Goal: Task Accomplishment & Management: Use online tool/utility

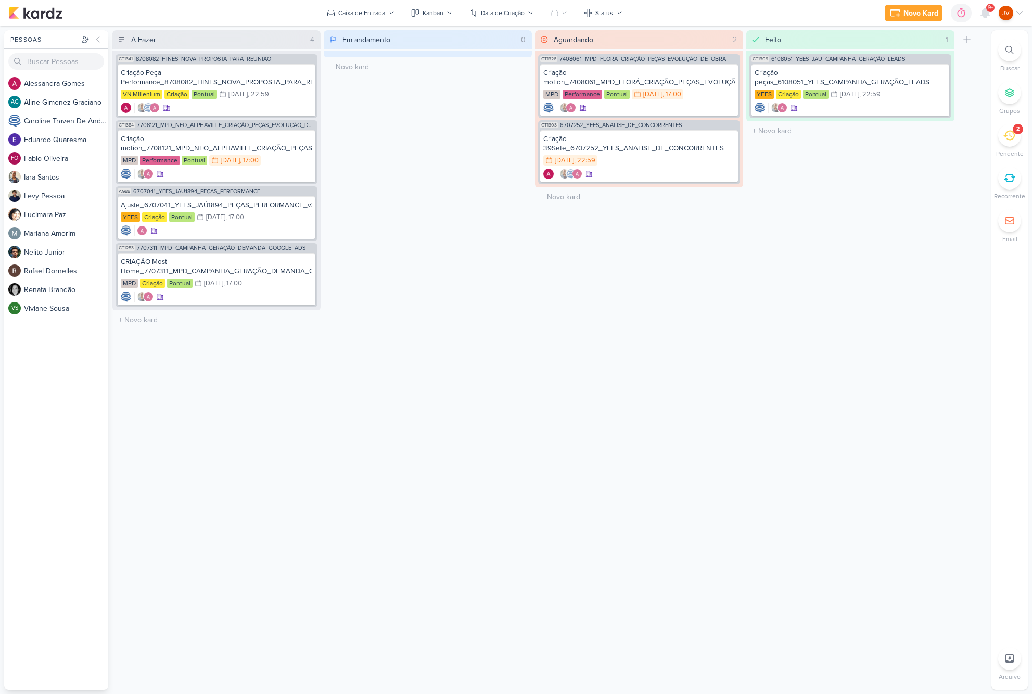
click at [1014, 131] on div "2" at bounding box center [1017, 129] width 10 height 10
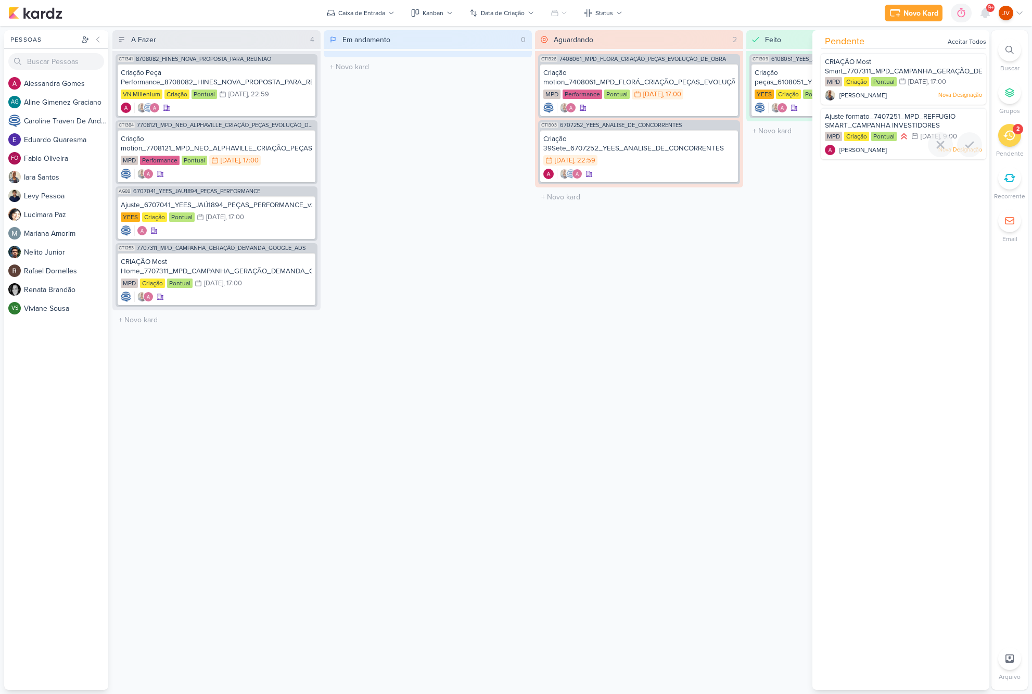
click at [880, 115] on span "Ajuste formato_7407251_MPD_REFFUGIO SMART_CAMPANHA INVESTIDORES" at bounding box center [890, 121] width 131 height 18
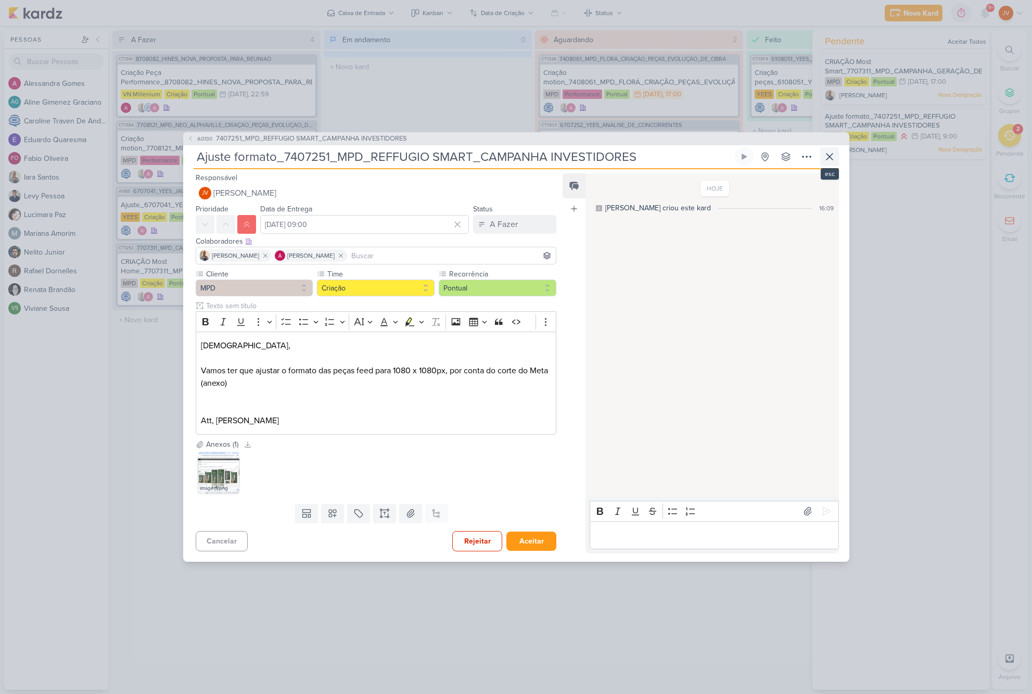
click at [837, 159] on button at bounding box center [829, 156] width 19 height 19
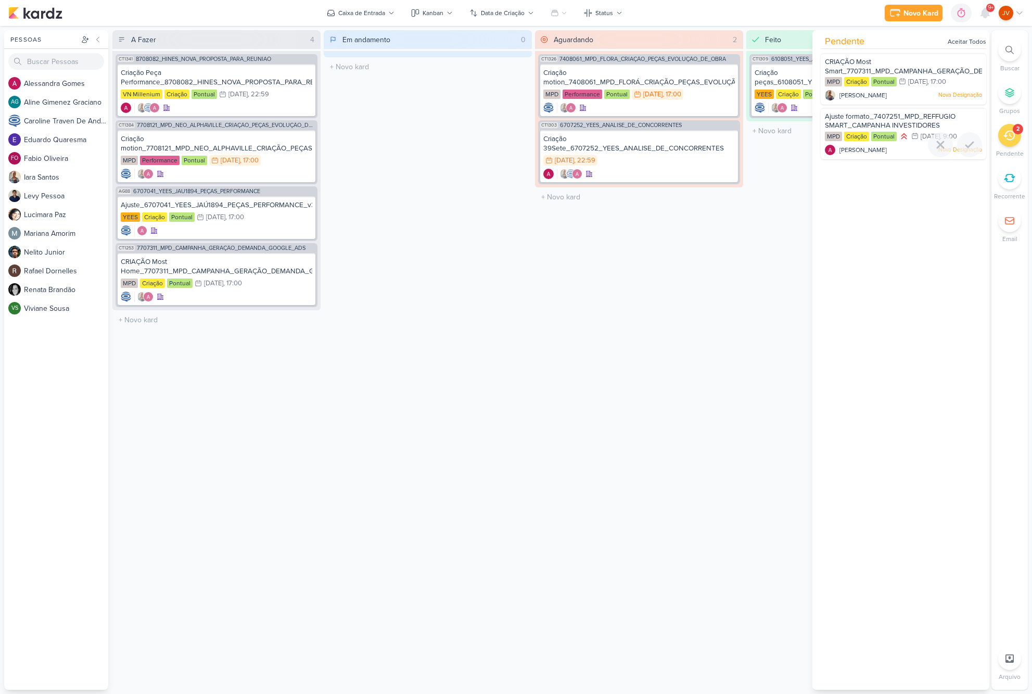
click at [900, 116] on span "Ajuste formato_7407251_MPD_REFFUGIO SMART_CAMPANHA INVESTIDORES" at bounding box center [890, 121] width 131 height 18
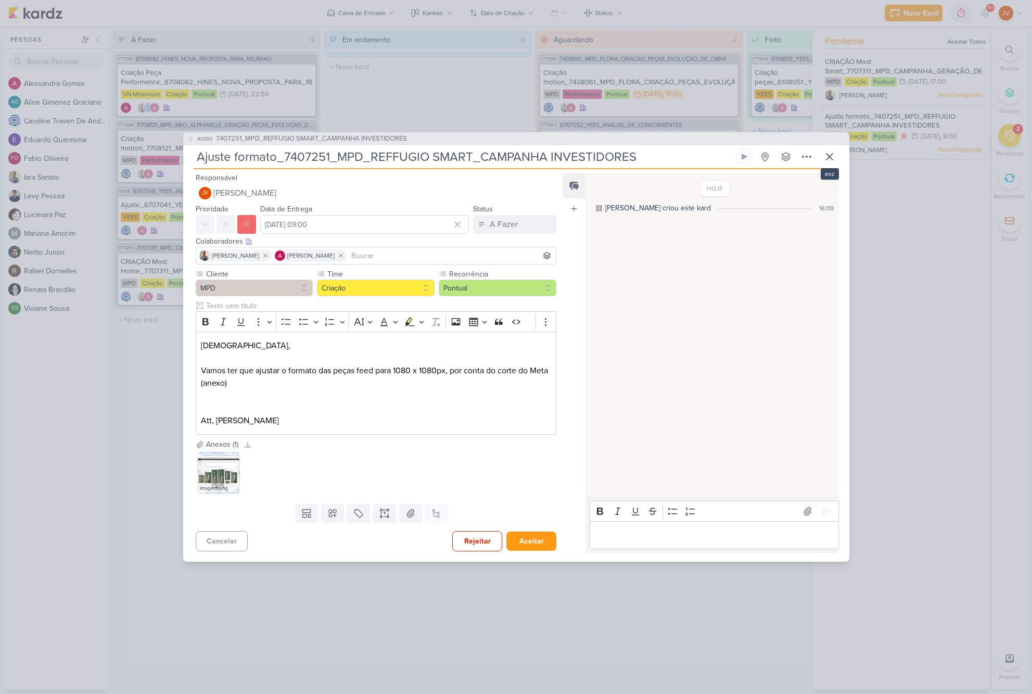
click at [831, 155] on icon at bounding box center [829, 156] width 12 height 12
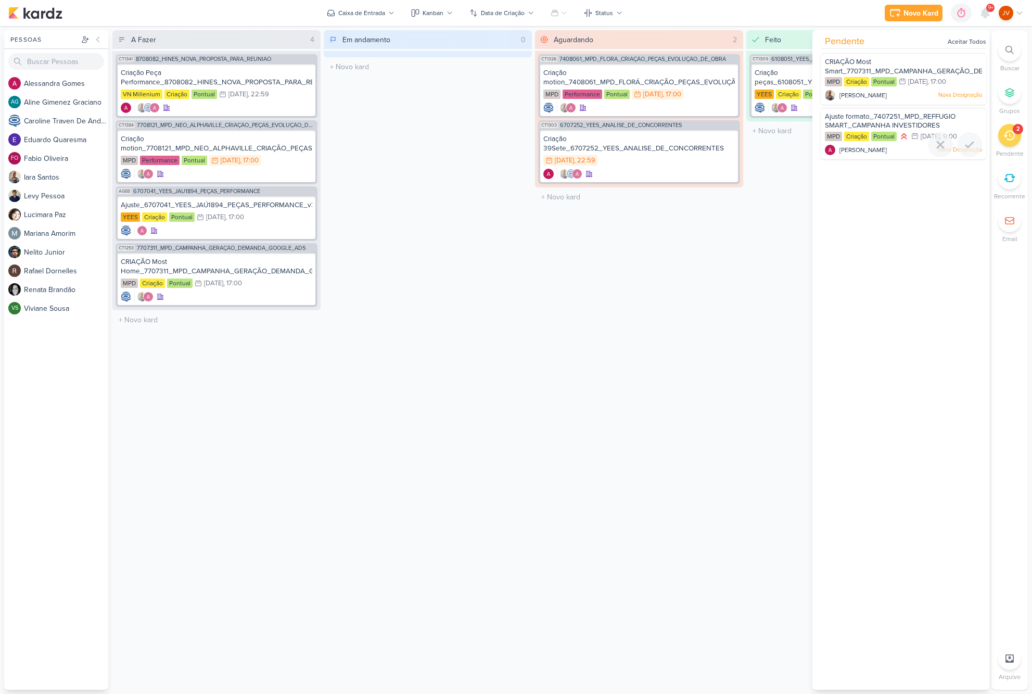
click at [875, 120] on div "Ajuste formato_7407251_MPD_REFFUGIO SMART_CAMPANHA INVESTIDORES" at bounding box center [903, 121] width 157 height 19
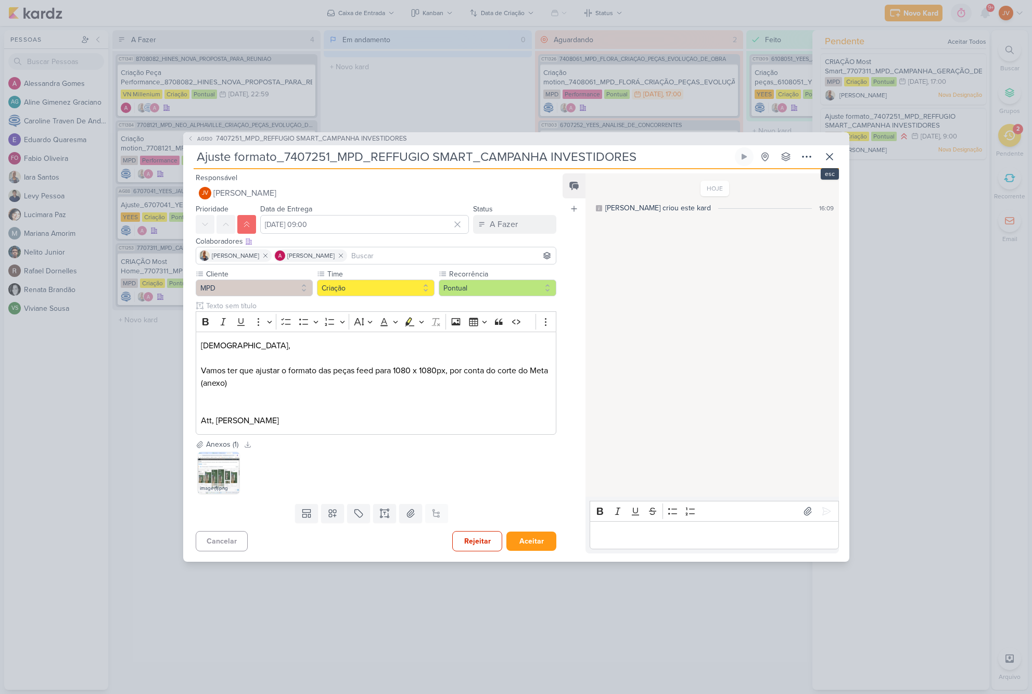
drag, startPoint x: 827, startPoint y: 159, endPoint x: 836, endPoint y: 153, distance: 10.4
click at [827, 159] on icon at bounding box center [829, 156] width 12 height 12
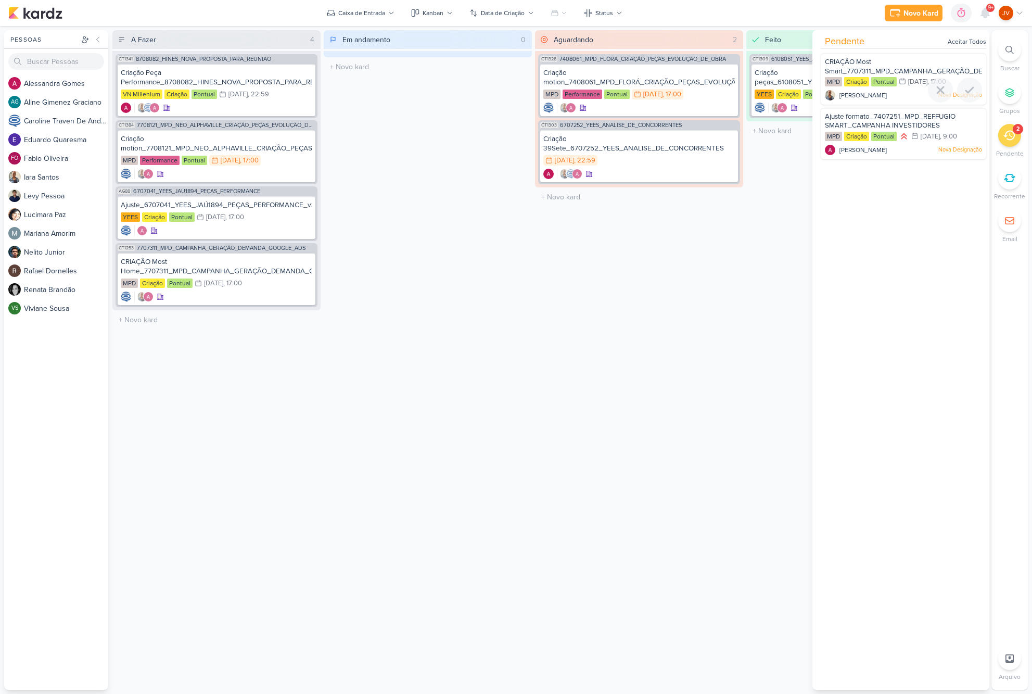
click at [879, 64] on div "CRIAÇÃO Most Smart_7707311_MPD_CAMPANHA_GERAÇÃO_DEMANDA_GOOGLE_ADS" at bounding box center [903, 66] width 157 height 19
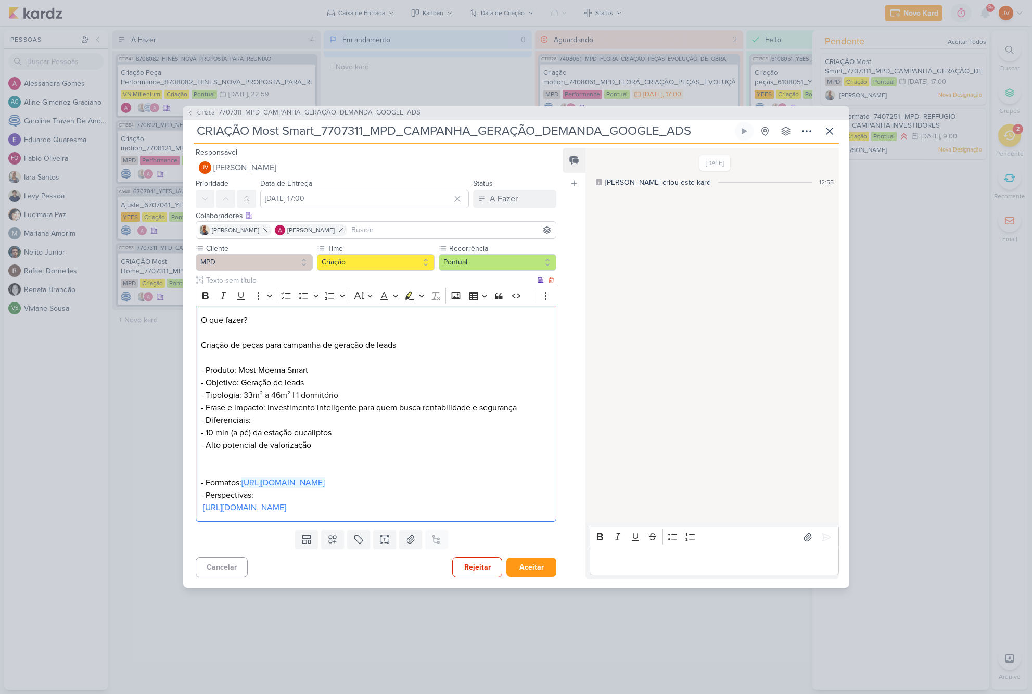
click at [325, 479] on link "[URL][DOMAIN_NAME]" at bounding box center [282, 482] width 83 height 10
click at [140, 403] on div "CT1253 7707311_MPD_CAMPANHA_GERAÇÃO_DEMANDA_GOOGLE_ADS CRIAÇÃO Most Smart_77073…" at bounding box center [516, 347] width 1032 height 694
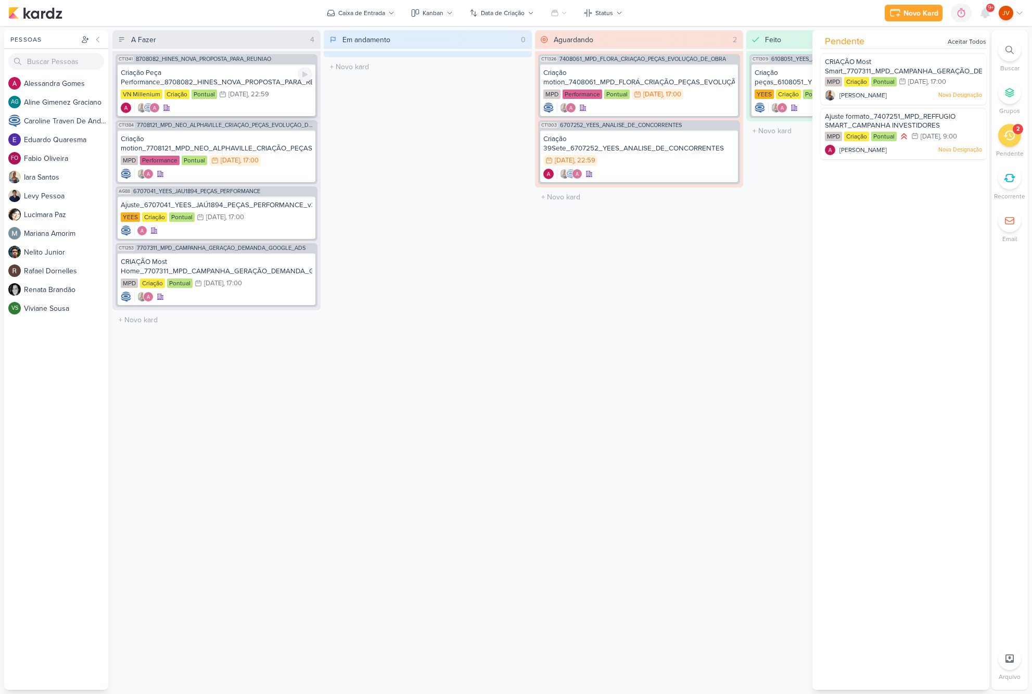
click at [247, 81] on div "Criação Peça Performance_8708082_HINES_NOVA_PROPOSTA_PARA_REUNIAO" at bounding box center [216, 77] width 191 height 19
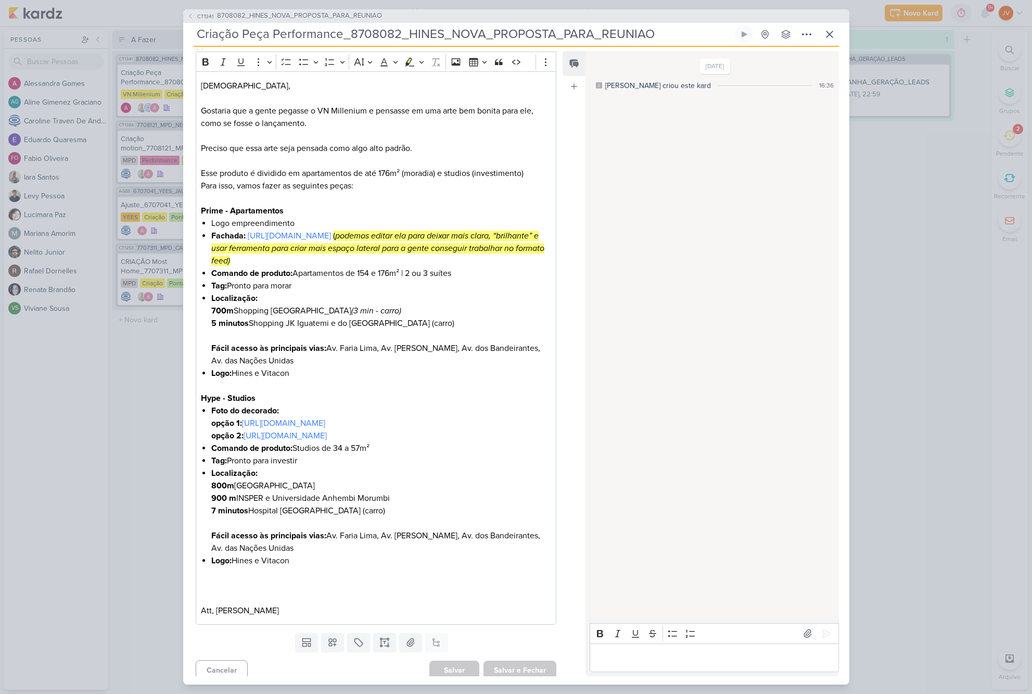
scroll to position [169, 0]
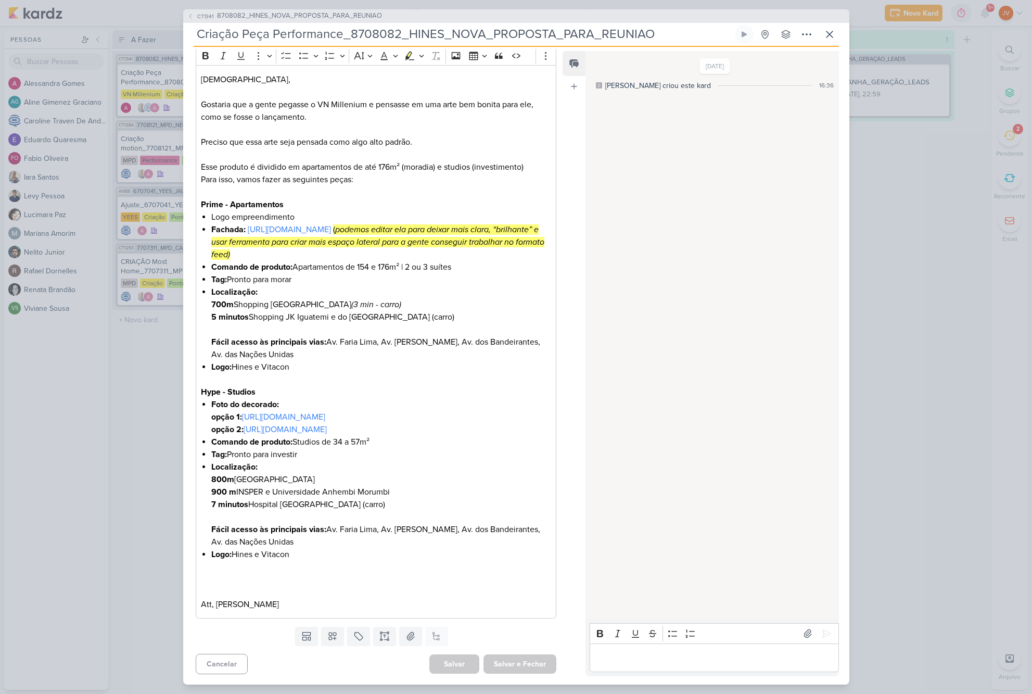
click at [153, 420] on div "CT1341 8708082_HINES_NOVA_PROPOSTA_PARA_REUNIAO Criação Peça Performance_870808…" at bounding box center [516, 347] width 1032 height 694
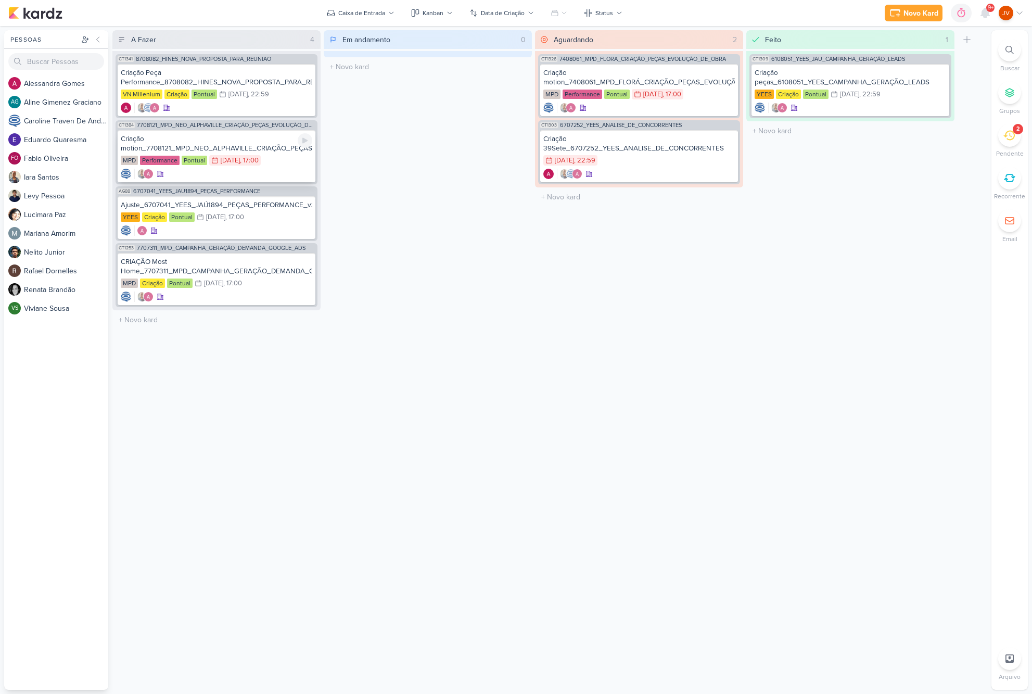
click at [267, 144] on div "Criação motion_7708121_MPD_NEO_ALPHAVILLE_CRIAÇÃO_PEÇAS_EVOLUÇÃO_DE_OBRA" at bounding box center [216, 143] width 191 height 19
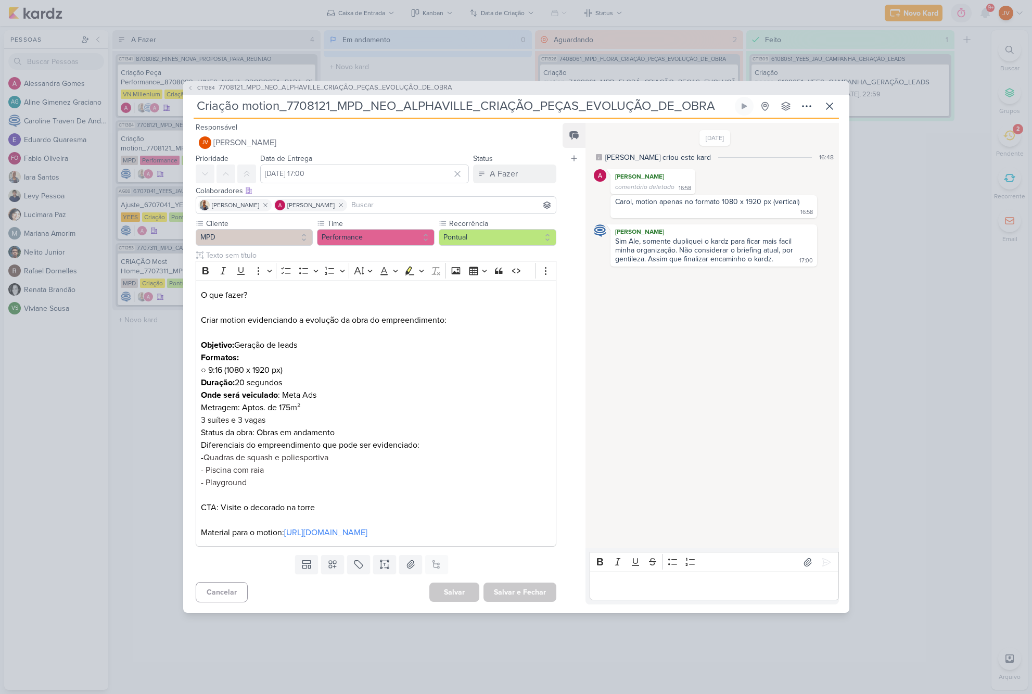
click at [143, 376] on div "CT1384 7708121_MPD_NEO_ALPHAVILLE_CRIAÇÃO_PEÇAS_EVOLUÇÃO_DE_OBRA Criação motion…" at bounding box center [516, 347] width 1032 height 694
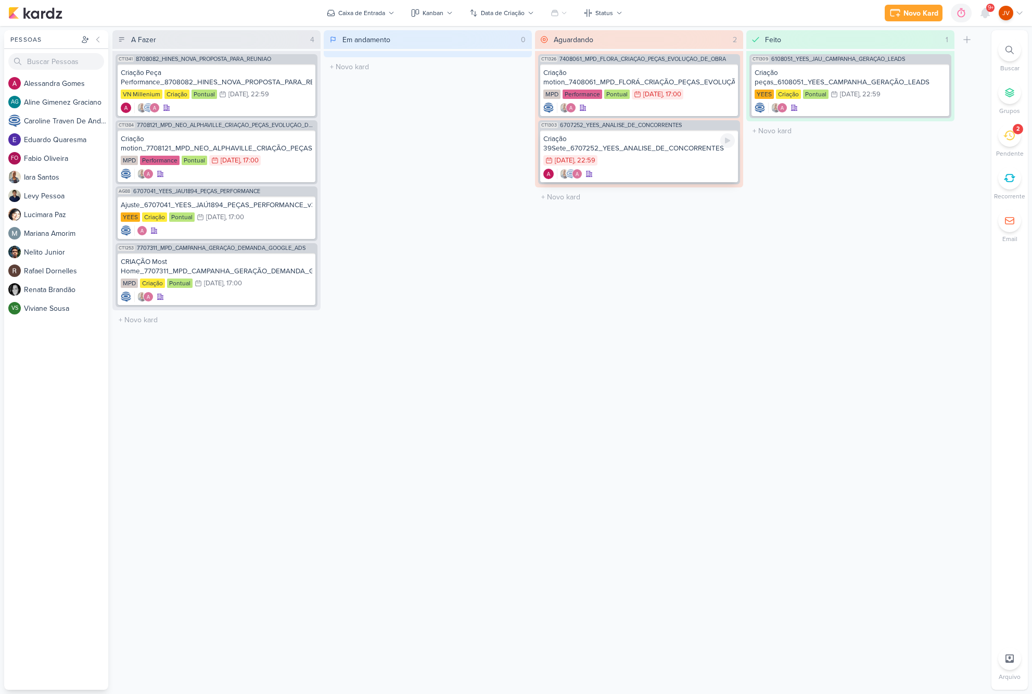
click at [646, 150] on div "Criação 39Sete_6707252_YEES_ANALISE_DE_CONCORRENTES" at bounding box center [638, 143] width 191 height 19
